Goal: Transaction & Acquisition: Book appointment/travel/reservation

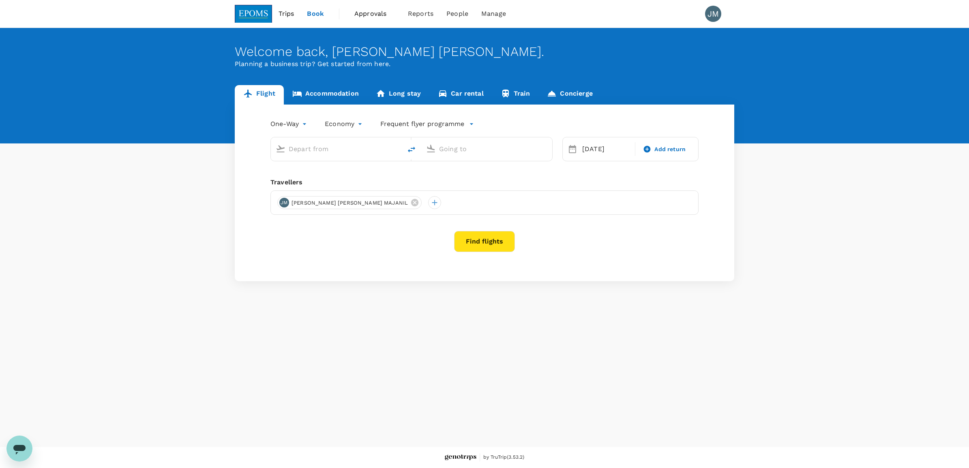
type input "Kota Kinabalu Intl (BKI)"
type input "Kuching Intl (KCH)"
type input "Kota Kinabalu Intl (BKI)"
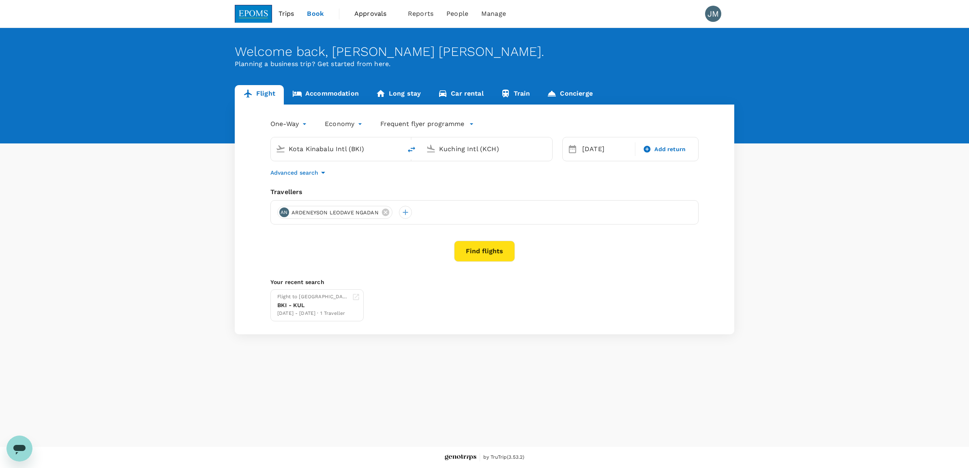
click at [270, 95] on link "Flight" at bounding box center [259, 94] width 49 height 19
click at [448, 149] on input "Kuching Intl (KCH)" at bounding box center [487, 149] width 96 height 13
click at [441, 181] on p "Miri Intl" at bounding box center [499, 181] width 143 height 8
type input "Miri Intl (MYY)"
click at [607, 250] on div "21" at bounding box center [609, 250] width 15 height 15
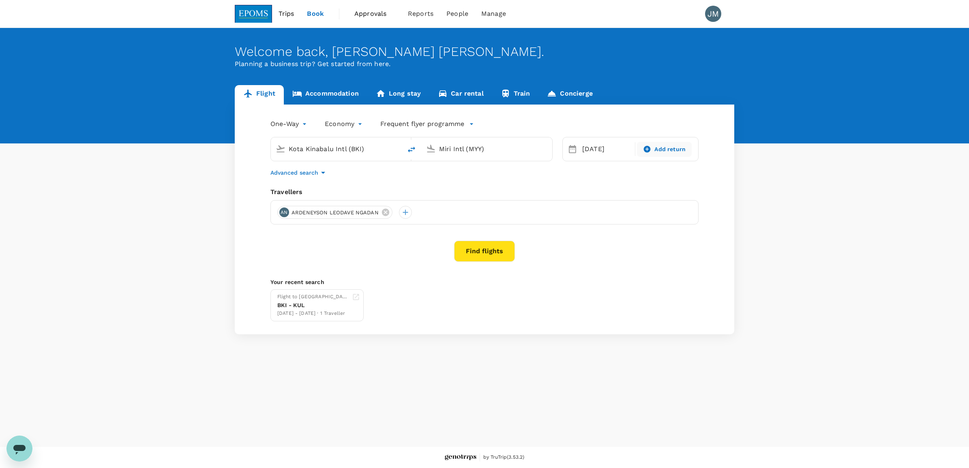
click at [655, 148] on span "Add return" at bounding box center [669, 149] width 31 height 9
type input "roundtrip"
click at [612, 250] on div "21" at bounding box center [609, 250] width 15 height 15
click at [387, 212] on icon at bounding box center [385, 212] width 7 height 7
click at [286, 214] on div at bounding box center [283, 212] width 13 height 13
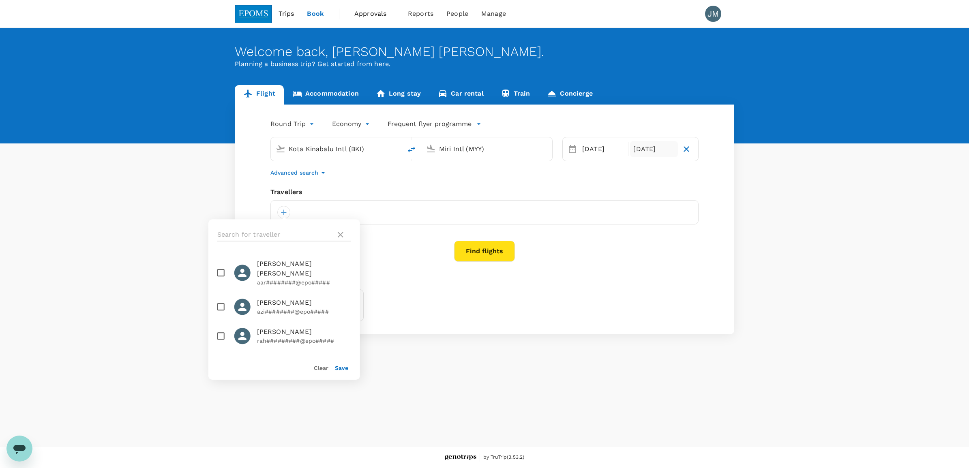
click at [275, 231] on input "text" at bounding box center [274, 234] width 115 height 13
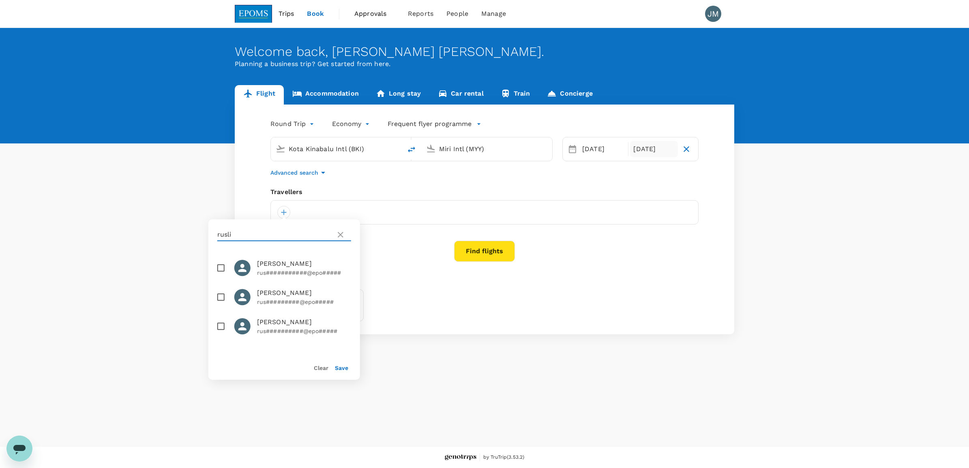
type input "rusli"
click at [219, 327] on input "checkbox" at bounding box center [220, 326] width 17 height 17
checkbox input "true"
click at [338, 367] on button "Save" at bounding box center [341, 368] width 13 height 6
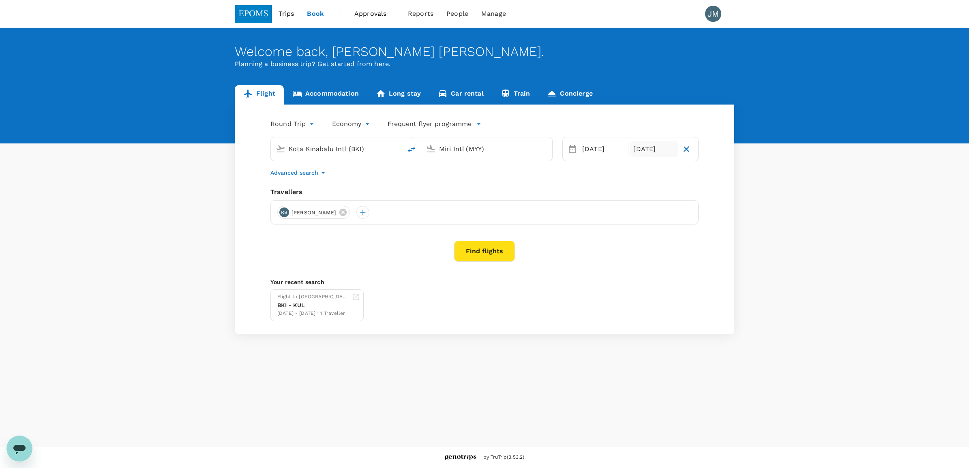
click at [481, 249] on button "Find flights" at bounding box center [484, 251] width 61 height 21
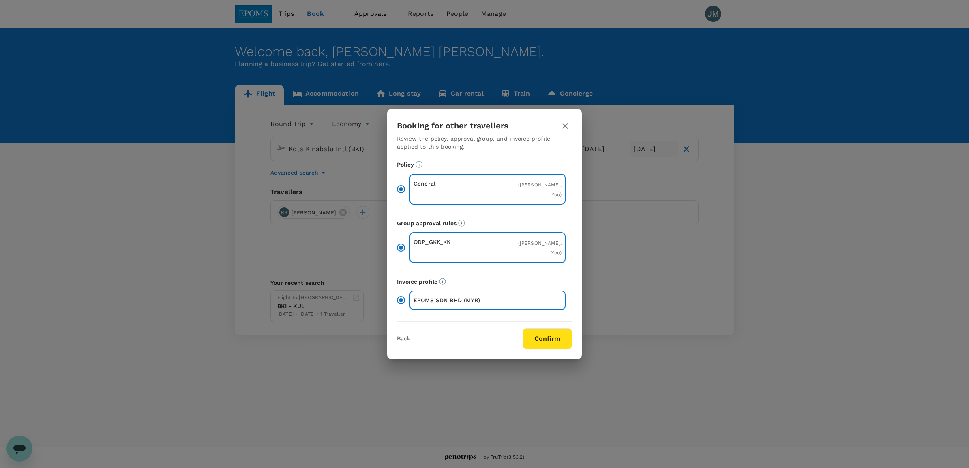
click at [532, 334] on button "Confirm" at bounding box center [546, 338] width 49 height 21
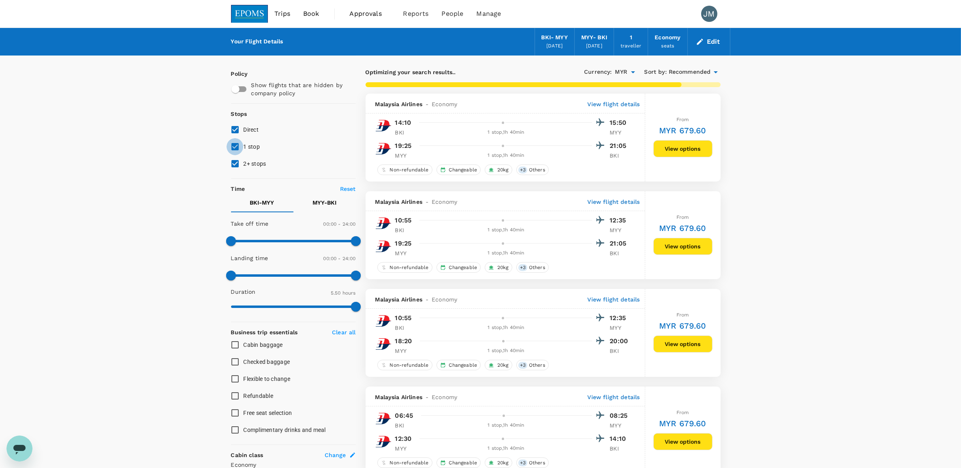
click at [237, 148] on input "1 stop" at bounding box center [235, 146] width 17 height 17
checkbox input "false"
click at [235, 157] on input "2+ stops" at bounding box center [235, 163] width 17 height 17
checkbox input "false"
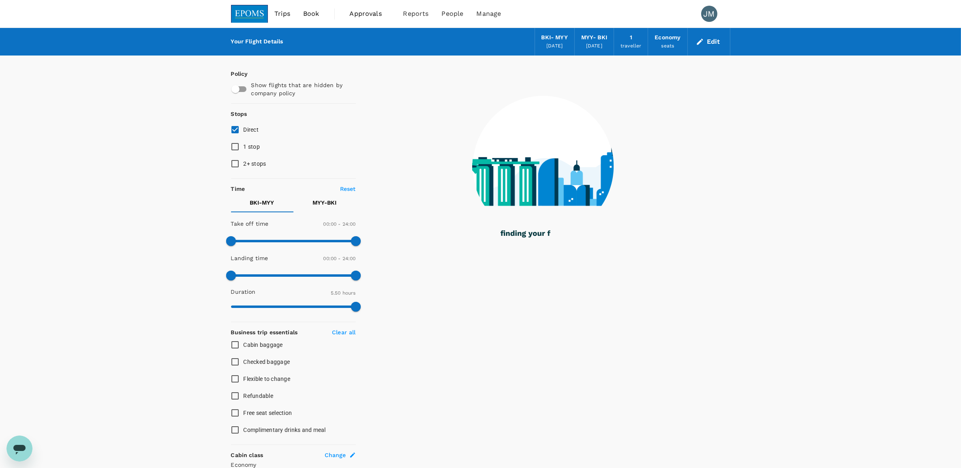
scroll to position [132, 0]
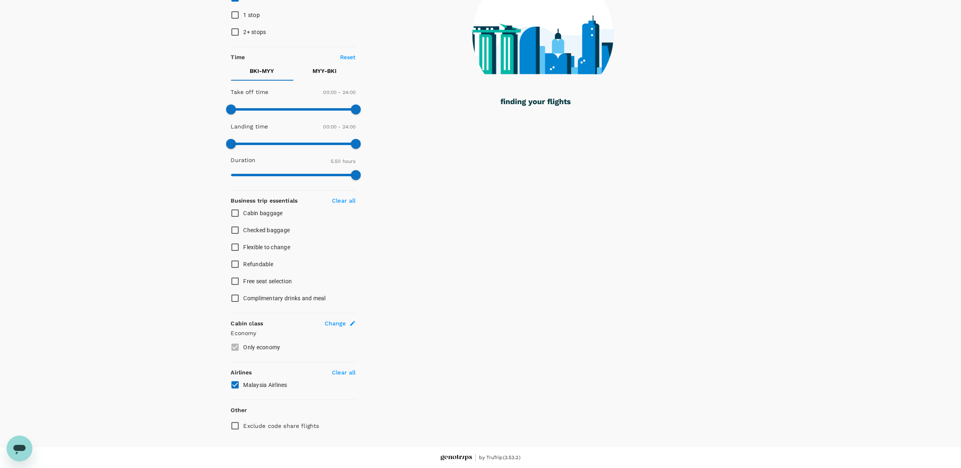
type input "450"
checkbox input "false"
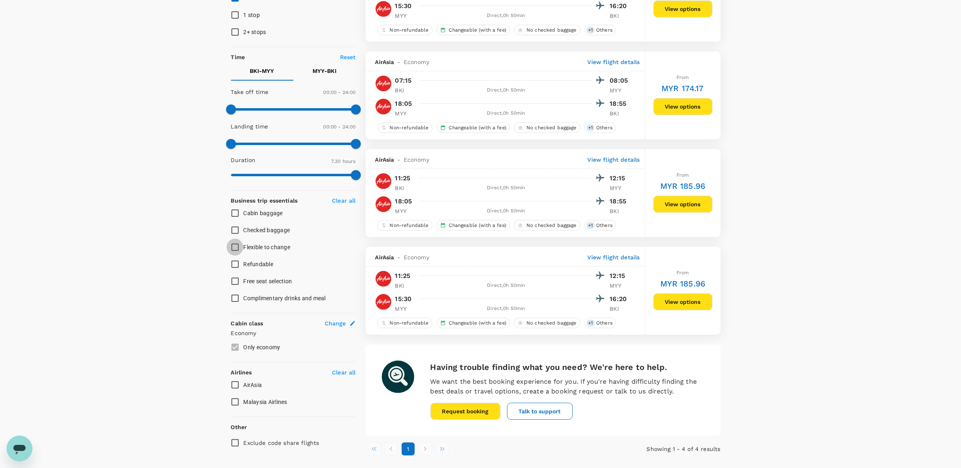
click at [243, 248] on input "Flexible to change" at bounding box center [235, 247] width 17 height 17
checkbox input "true"
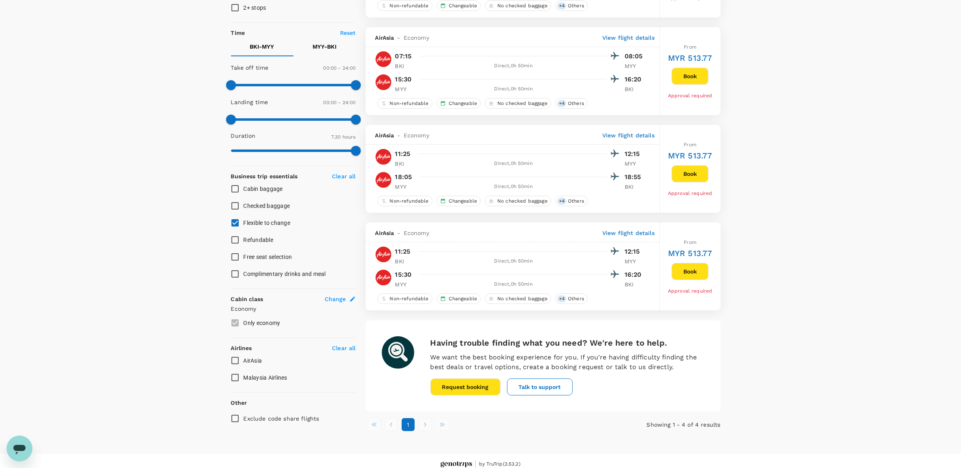
scroll to position [168, 0]
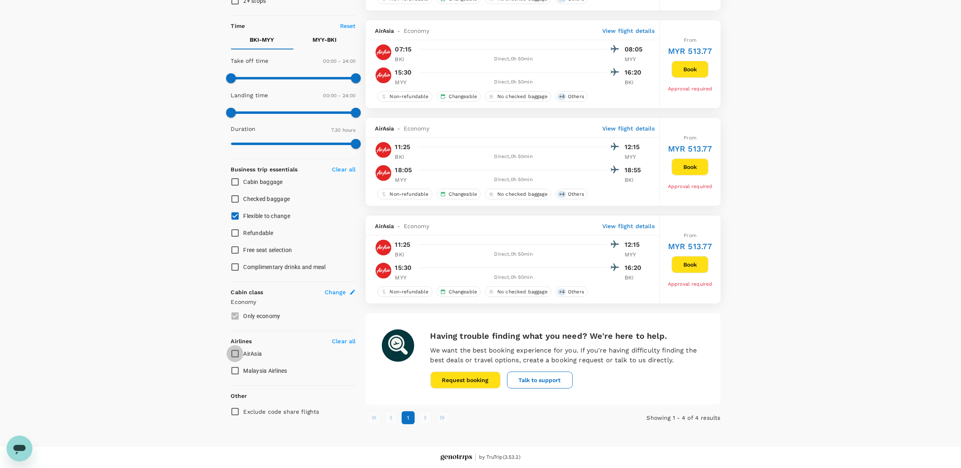
click at [236, 345] on input "AirAsia" at bounding box center [235, 353] width 17 height 17
checkbox input "true"
click at [426, 422] on li "pagination navigation" at bounding box center [425, 417] width 17 height 13
click at [426, 418] on li "pagination navigation" at bounding box center [425, 417] width 17 height 13
click at [232, 367] on input "Malaysia Airlines" at bounding box center [235, 370] width 17 height 17
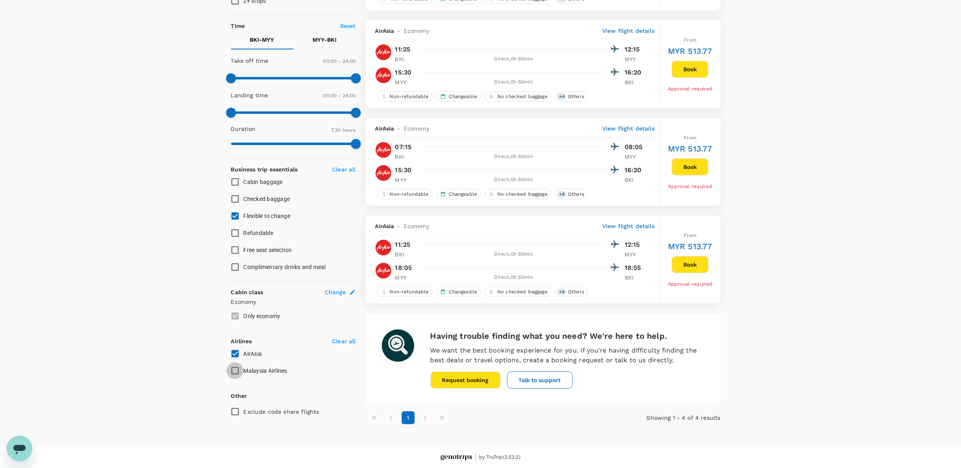
checkbox input "true"
click at [232, 351] on div "Policy Show flights that are hidden by company policy Stops Direct 1 stop 2+ st…" at bounding box center [293, 164] width 125 height 514
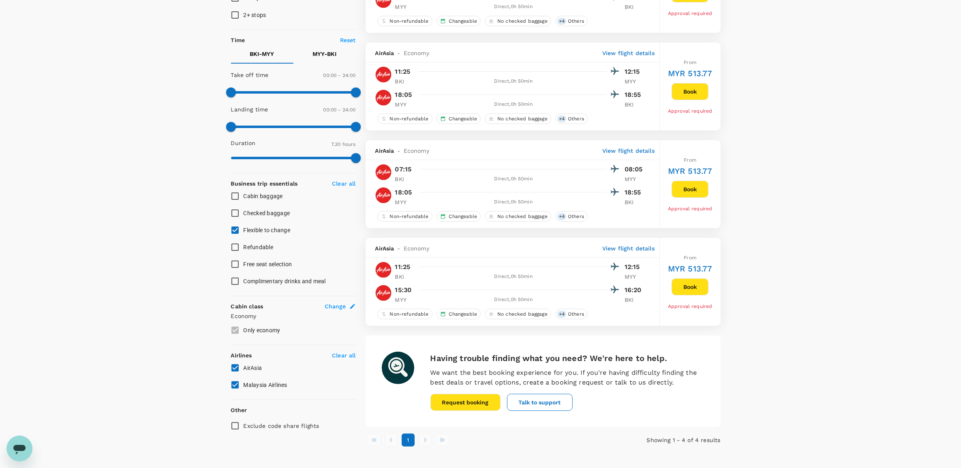
type input "MYR"
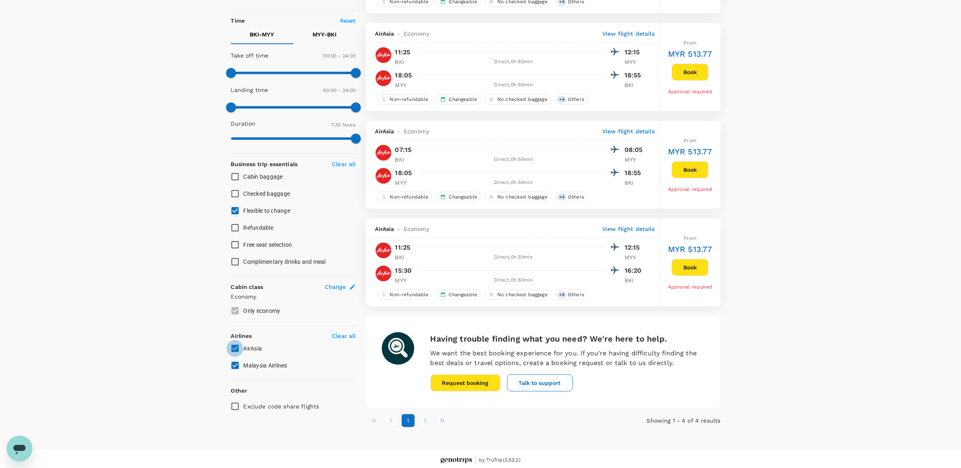
click at [235, 351] on input "AirAsia" at bounding box center [235, 348] width 17 height 17
checkbox input "false"
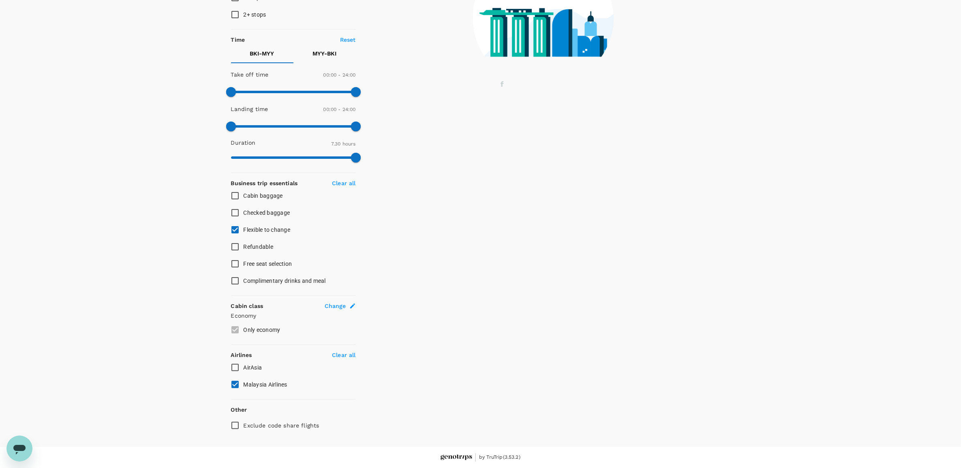
scroll to position [149, 0]
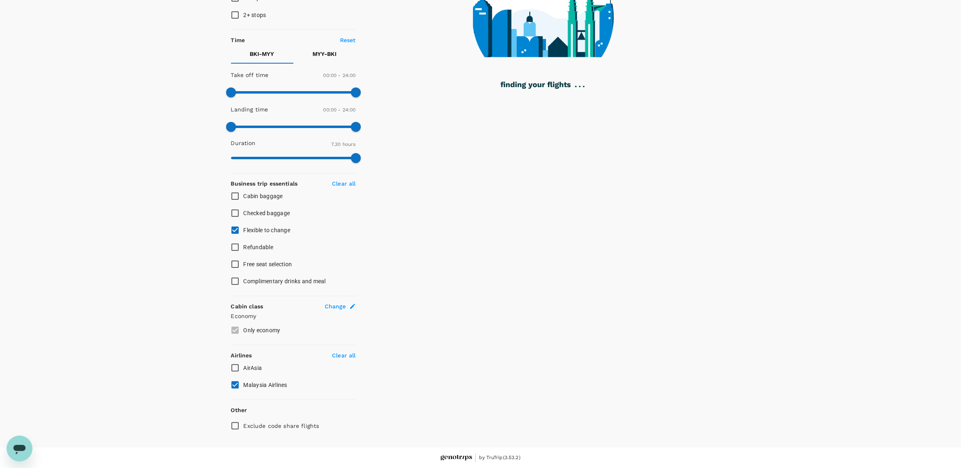
type input "515"
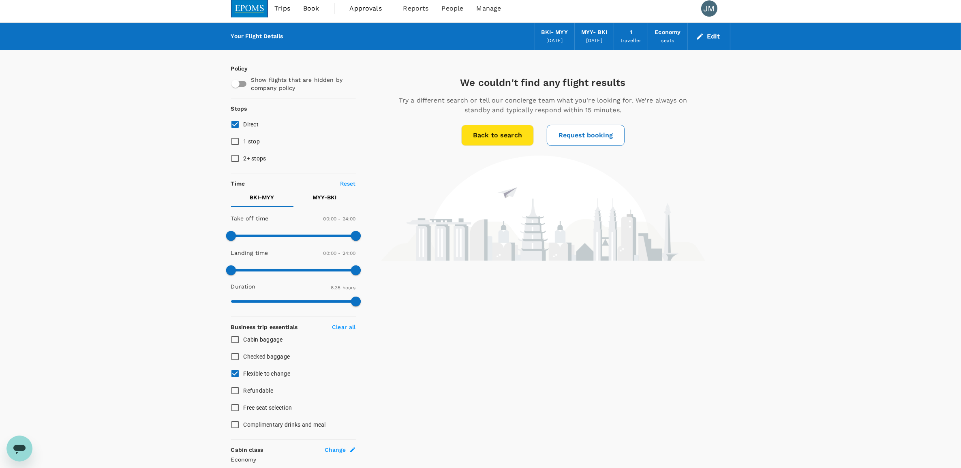
scroll to position [0, 0]
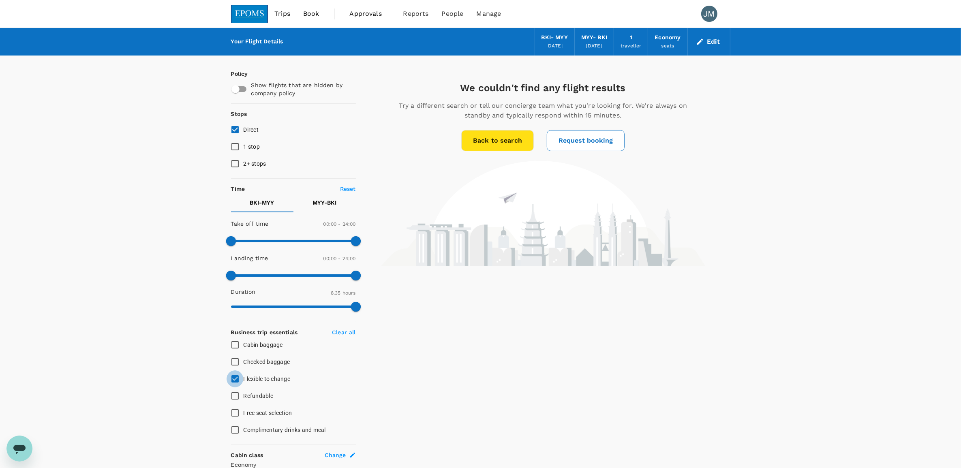
click at [234, 379] on input "Flexible to change" at bounding box center [235, 378] width 17 height 17
checkbox input "false"
click at [234, 147] on input "1 stop" at bounding box center [235, 146] width 17 height 17
checkbox input "true"
click at [230, 167] on input "2+ stops" at bounding box center [235, 163] width 17 height 17
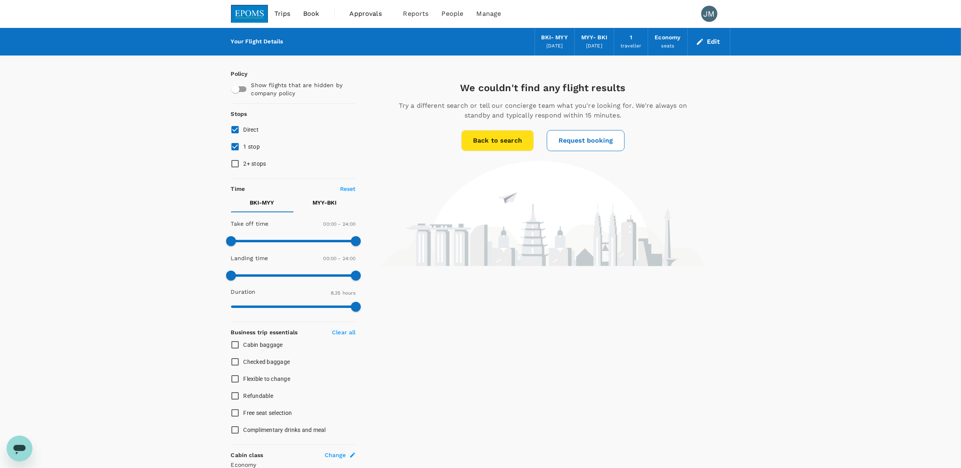
checkbox input "true"
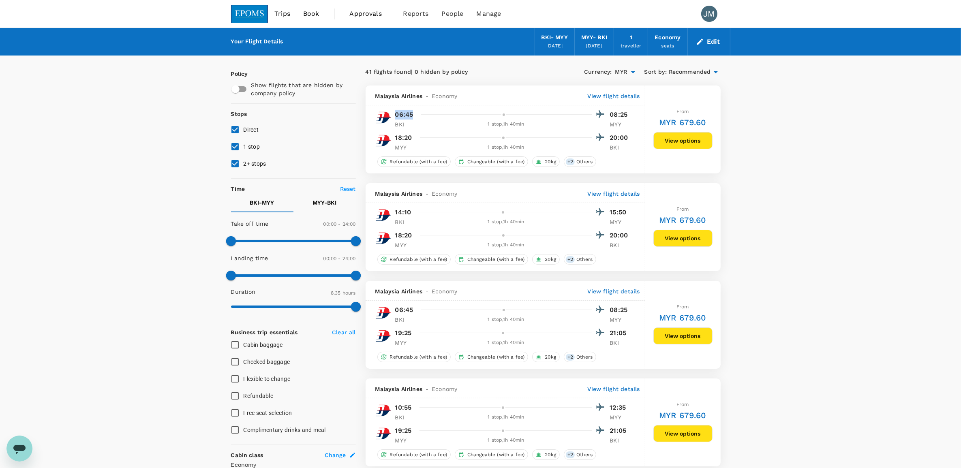
drag, startPoint x: 396, startPoint y: 115, endPoint x: 424, endPoint y: 116, distance: 28.0
click at [424, 116] on div "06:45 08:25" at bounding box center [512, 115] width 235 height 12
click at [236, 145] on input "1 stop" at bounding box center [235, 146] width 17 height 17
checkbox input "false"
click at [234, 161] on input "2+ stops" at bounding box center [235, 163] width 17 height 17
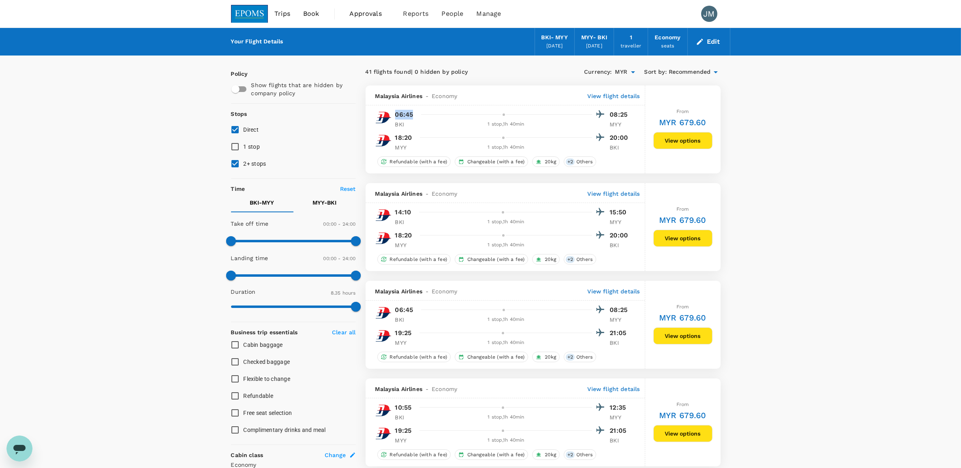
checkbox input "false"
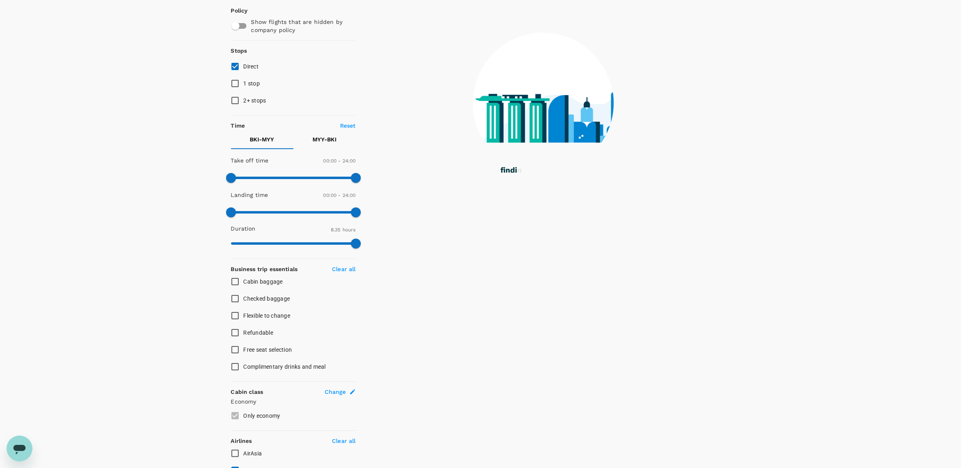
scroll to position [149, 0]
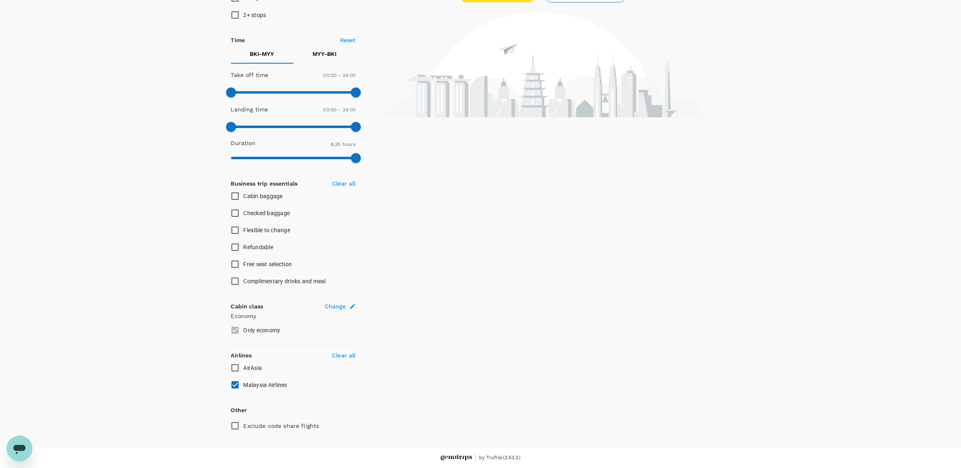
click at [238, 361] on input "AirAsia" at bounding box center [235, 368] width 17 height 17
checkbox input "true"
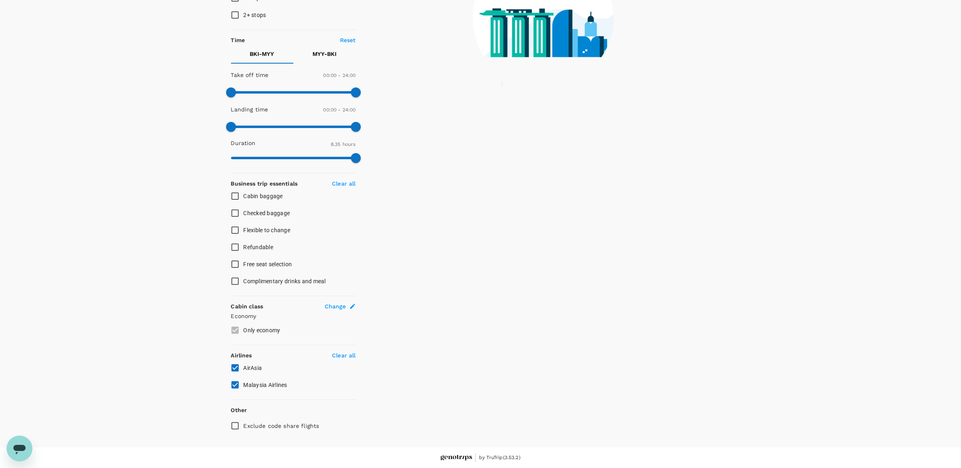
drag, startPoint x: 238, startPoint y: 380, endPoint x: 248, endPoint y: 380, distance: 10.1
click at [238, 380] on input "Malaysia Airlines" at bounding box center [235, 385] width 17 height 17
checkbox input "false"
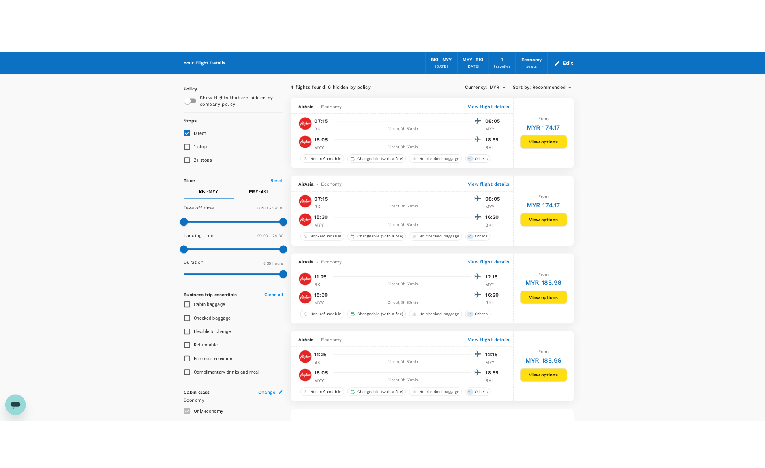
scroll to position [0, 0]
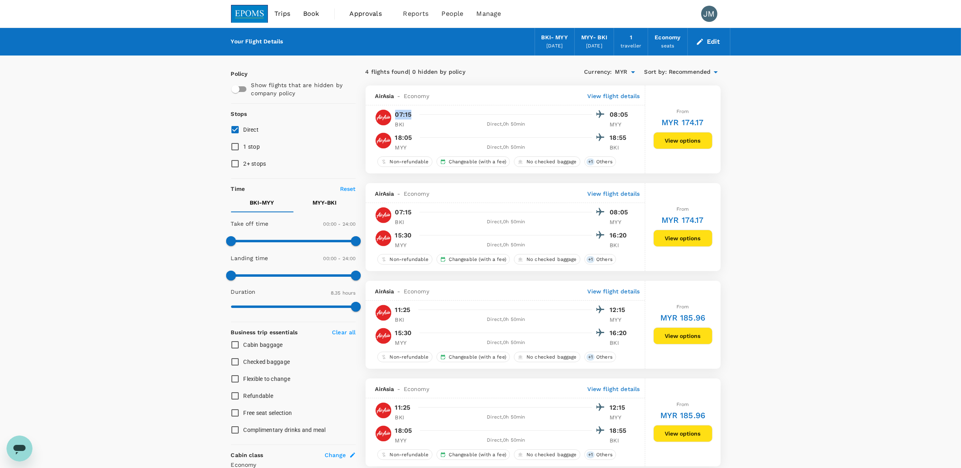
drag, startPoint x: 394, startPoint y: 114, endPoint x: 419, endPoint y: 114, distance: 24.7
click at [419, 114] on div "07:15 08:05 BKI Direct , 0h 50min MYY" at bounding box center [510, 119] width 240 height 20
drag, startPoint x: 395, startPoint y: 140, endPoint x: 415, endPoint y: 140, distance: 19.5
click at [415, 140] on div "18:05 18:55" at bounding box center [512, 138] width 235 height 12
click at [247, 376] on span "Flexible to change" at bounding box center [267, 379] width 47 height 6
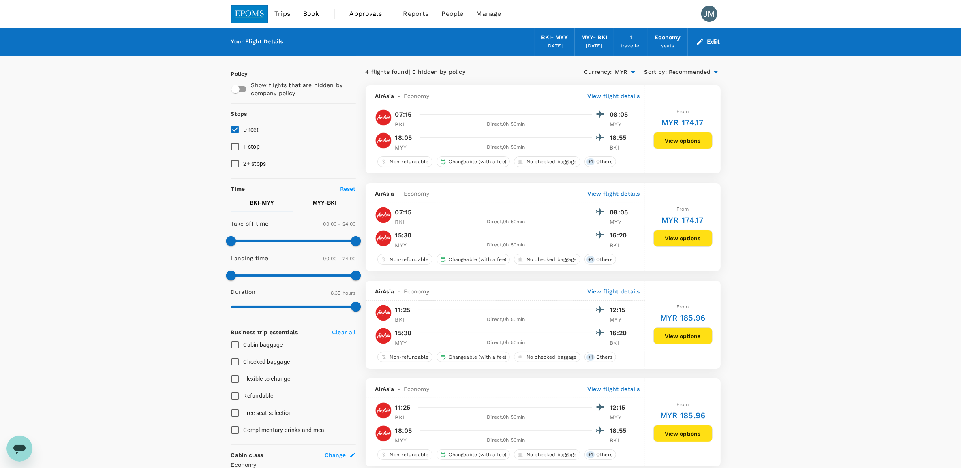
click at [244, 376] on input "Flexible to change" at bounding box center [235, 378] width 17 height 17
checkbox input "true"
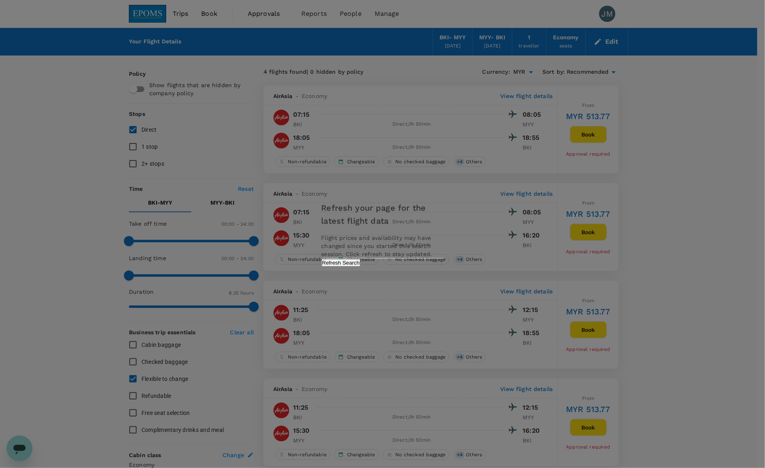
click at [361, 267] on button "Refresh Search" at bounding box center [340, 263] width 39 height 8
